Goal: Use online tool/utility: Utilize a website feature to perform a specific function

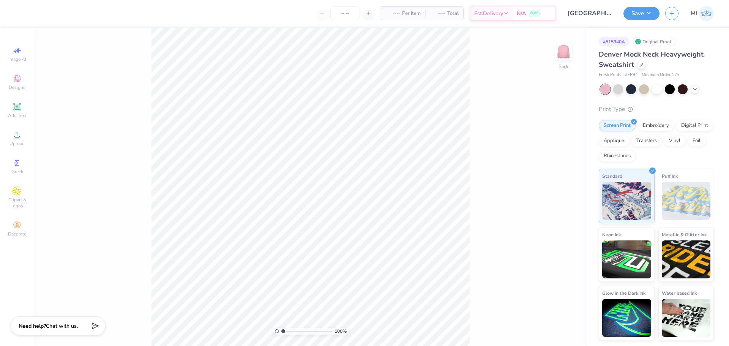
click at [700, 88] on div at bounding box center [657, 89] width 114 height 10
click at [698, 88] on div at bounding box center [695, 88] width 8 height 8
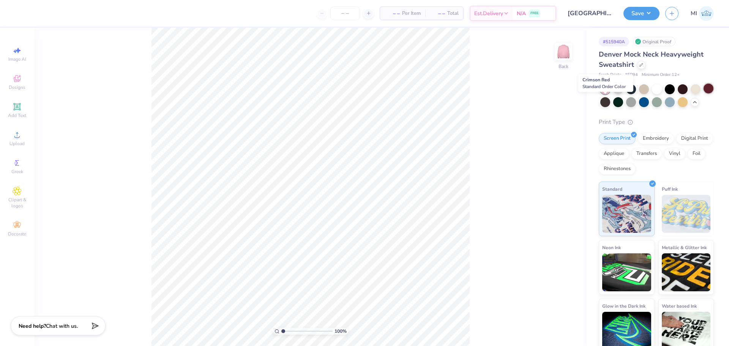
click at [704, 93] on div at bounding box center [709, 89] width 10 height 10
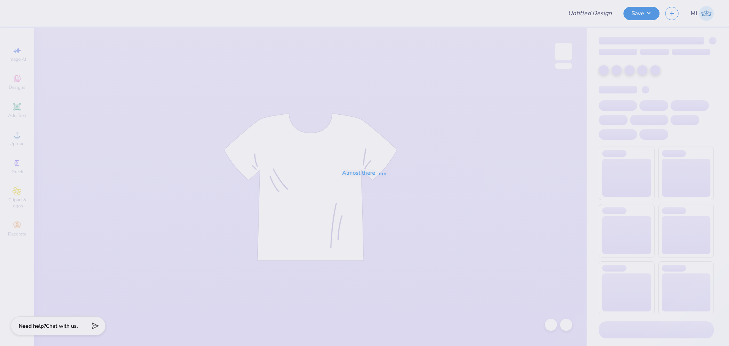
type input "dp tiger"
type input "B BALL TANK"
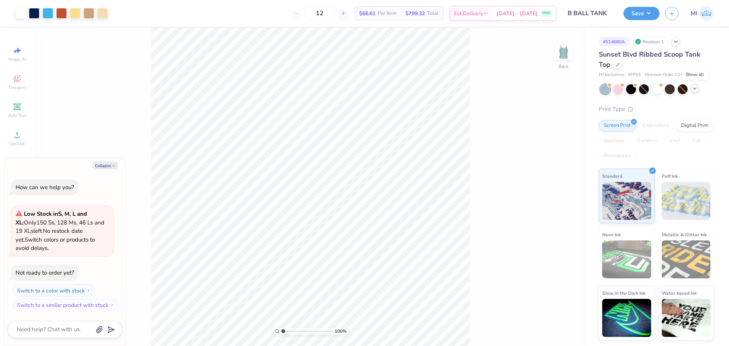
click at [695, 90] on icon at bounding box center [695, 88] width 6 height 6
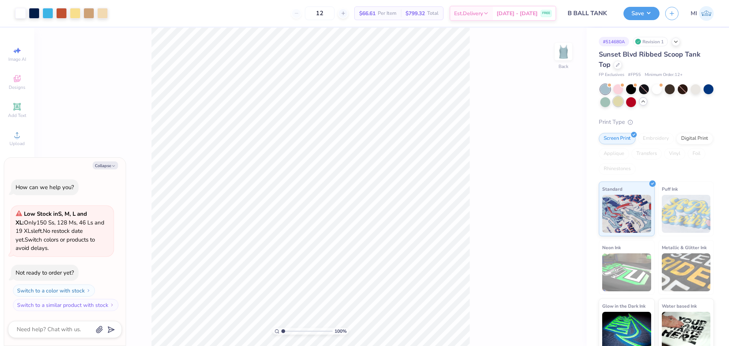
click at [623, 101] on div at bounding box center [618, 101] width 10 height 10
type textarea "x"
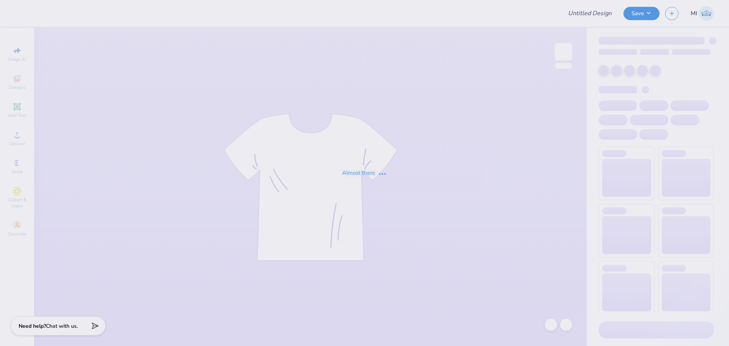
type input "[PERSON_NAME] : [PERSON_NAME][GEOGRAPHIC_DATA]"
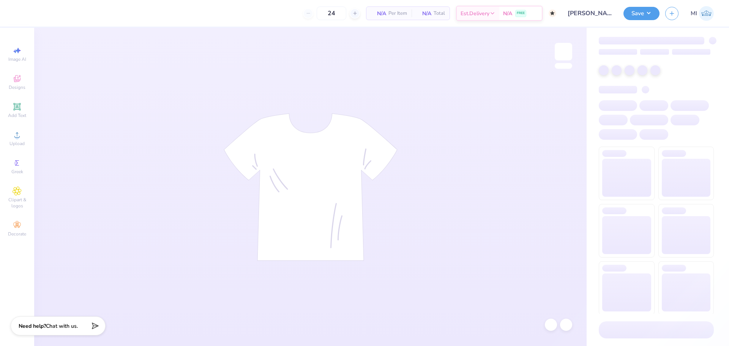
type input "50"
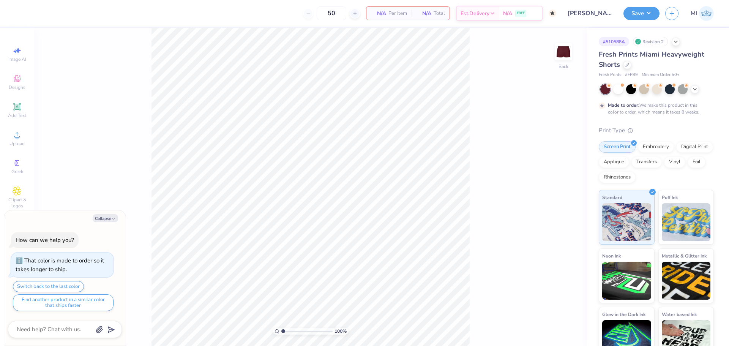
type textarea "x"
